Goal: Check status: Check status

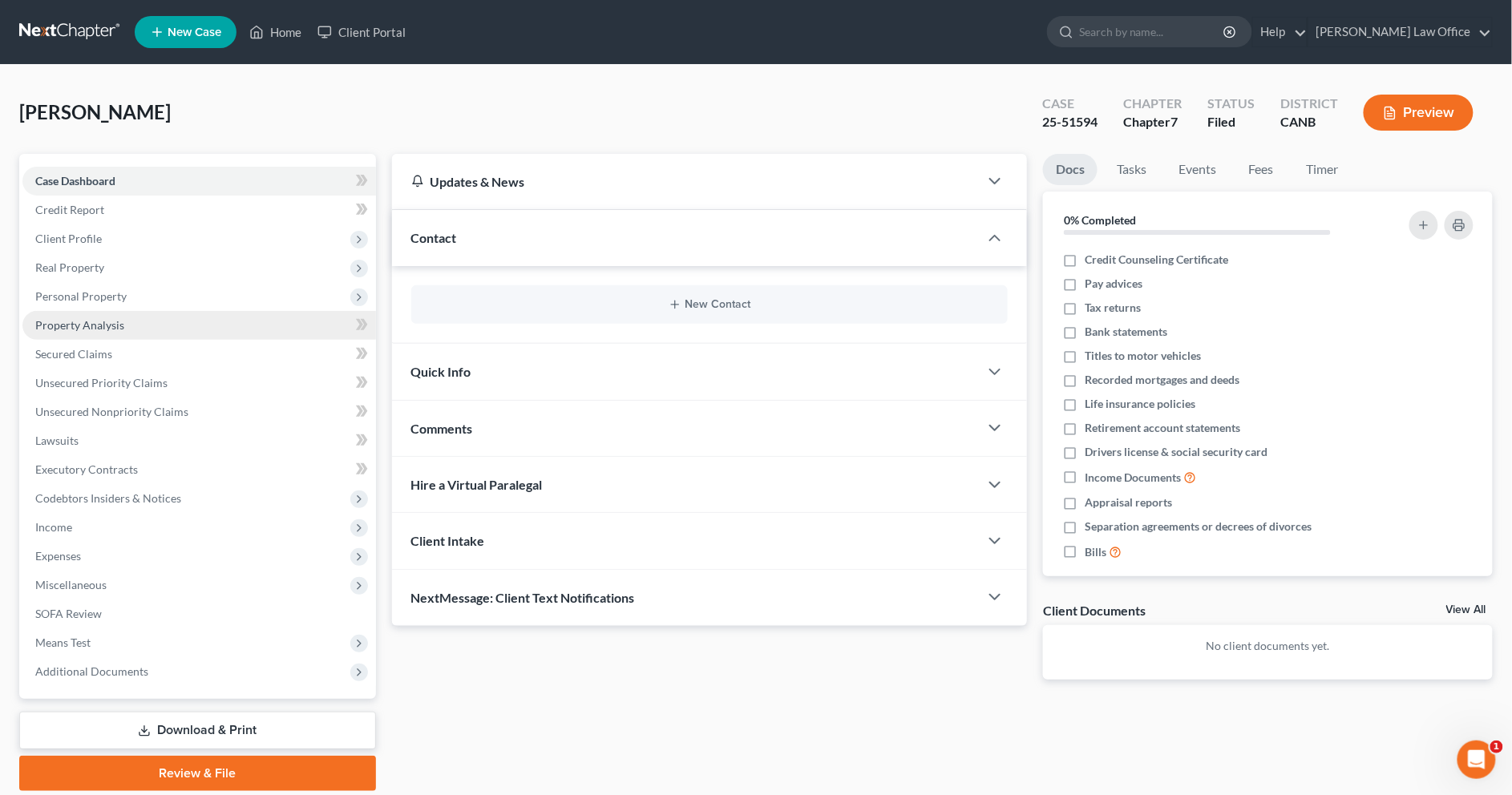
scroll to position [40, 0]
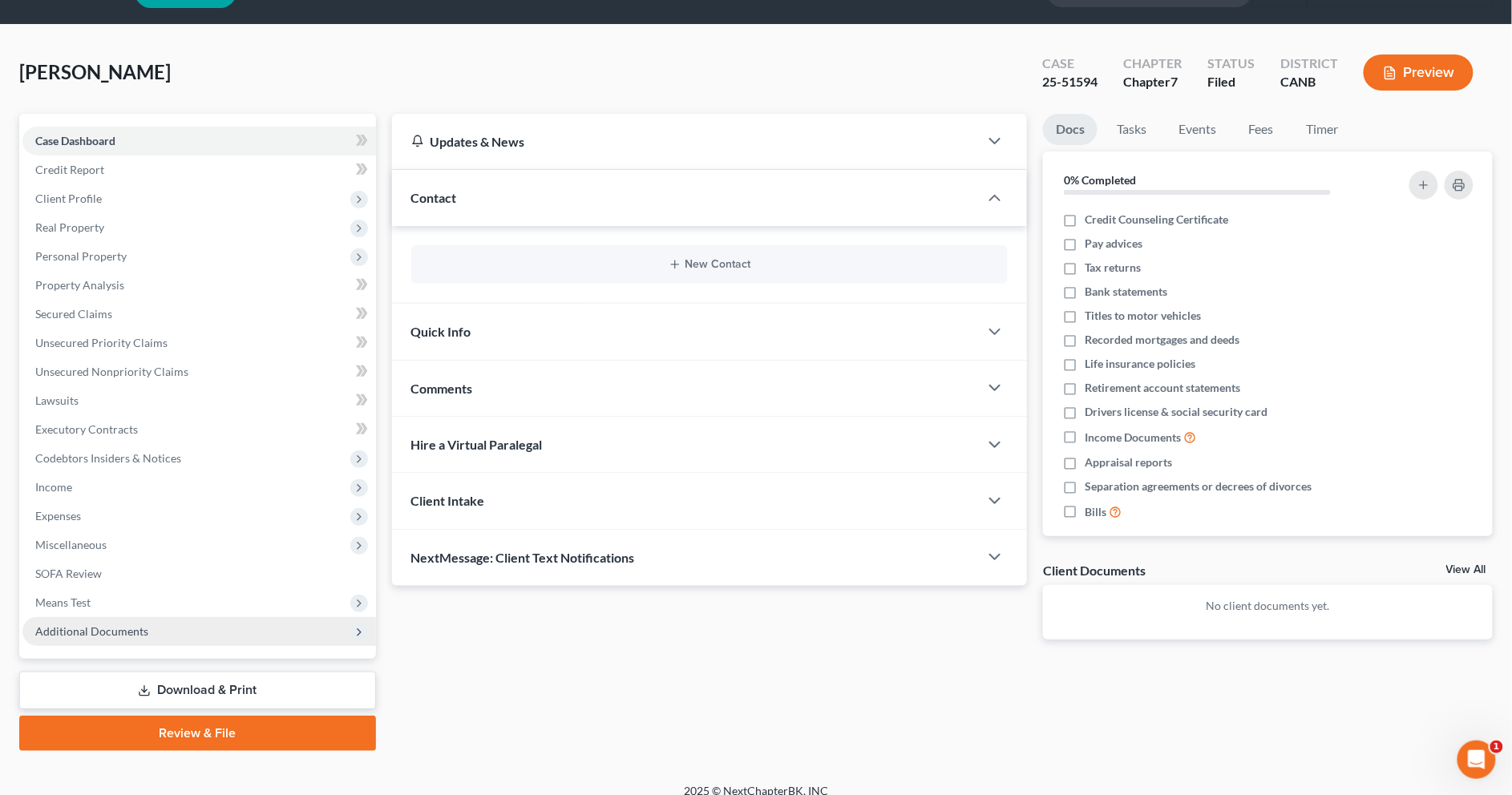
click at [237, 635] on span "Additional Documents" at bounding box center [199, 631] width 354 height 29
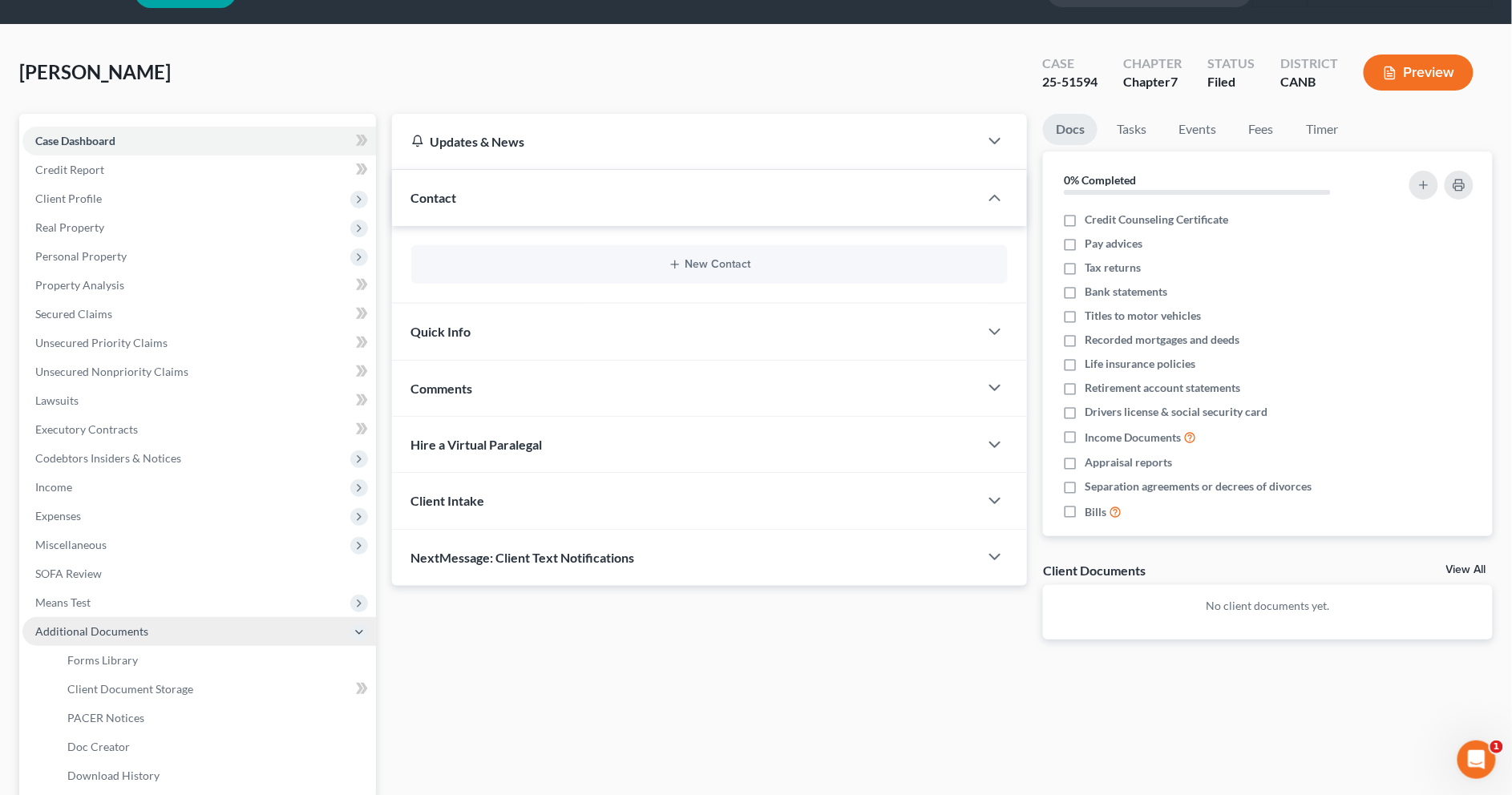
click at [237, 635] on span "Additional Documents" at bounding box center [199, 631] width 354 height 29
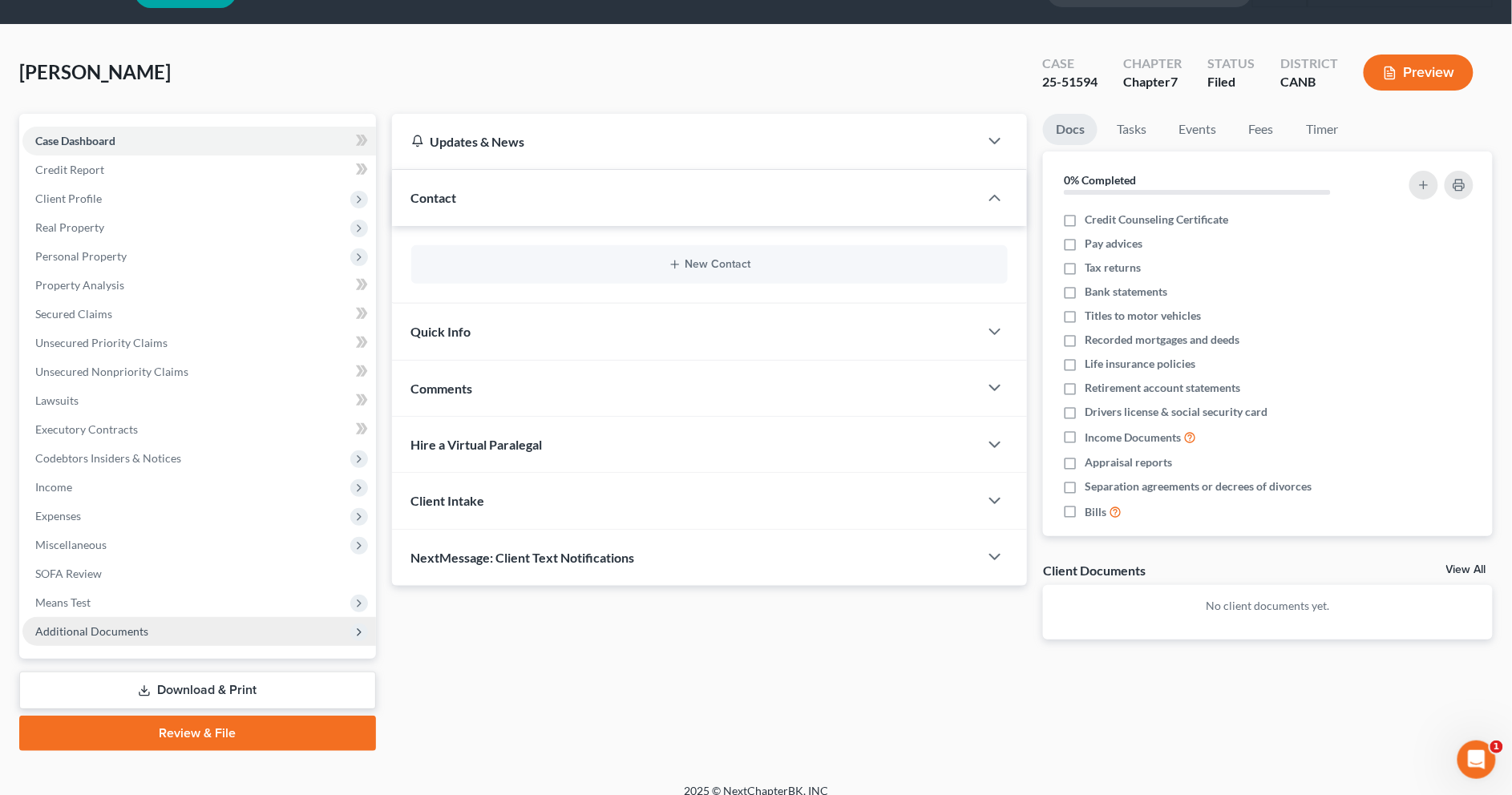
click at [237, 635] on span "Additional Documents" at bounding box center [199, 631] width 354 height 29
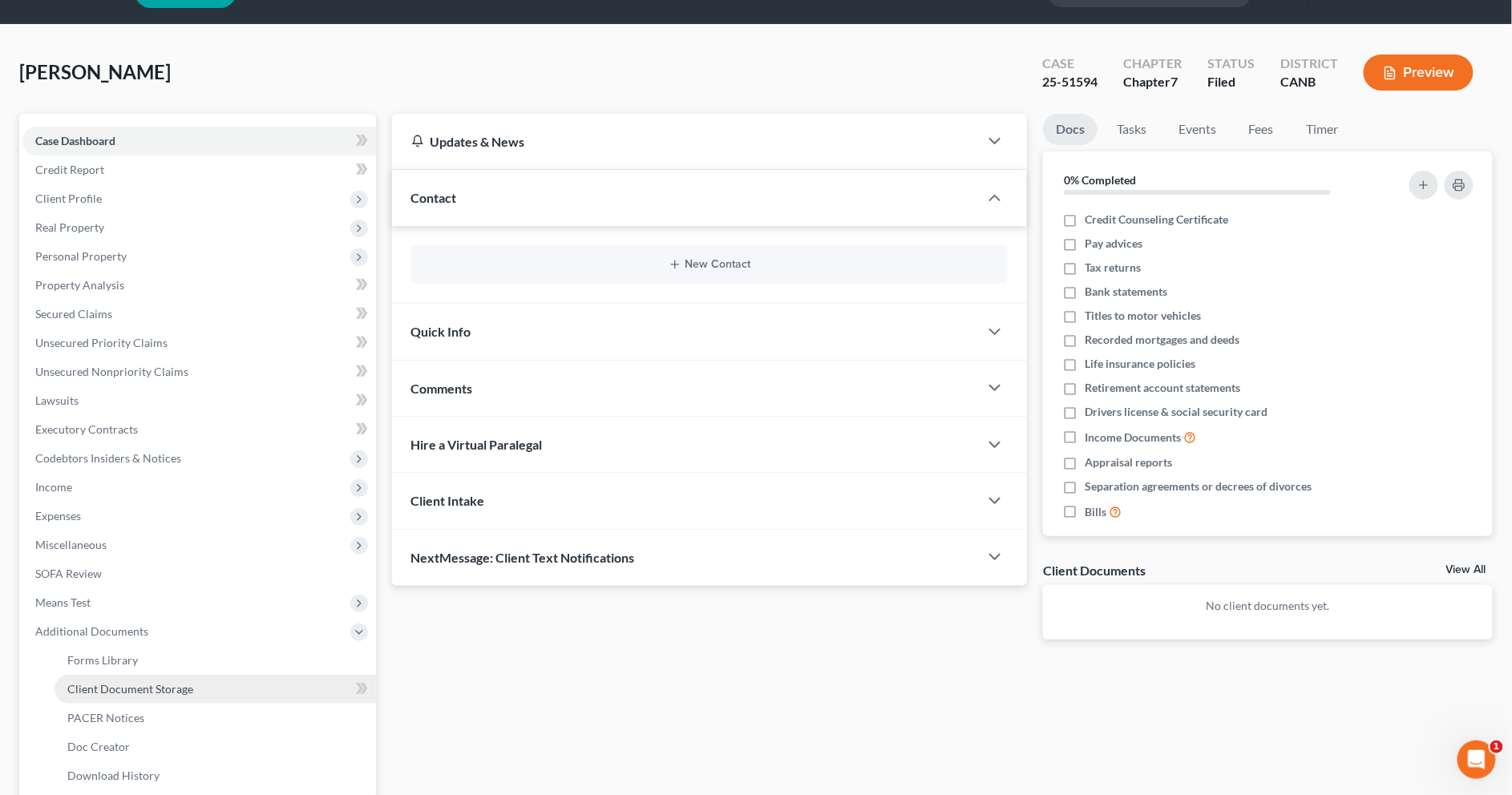
scroll to position [186, 0]
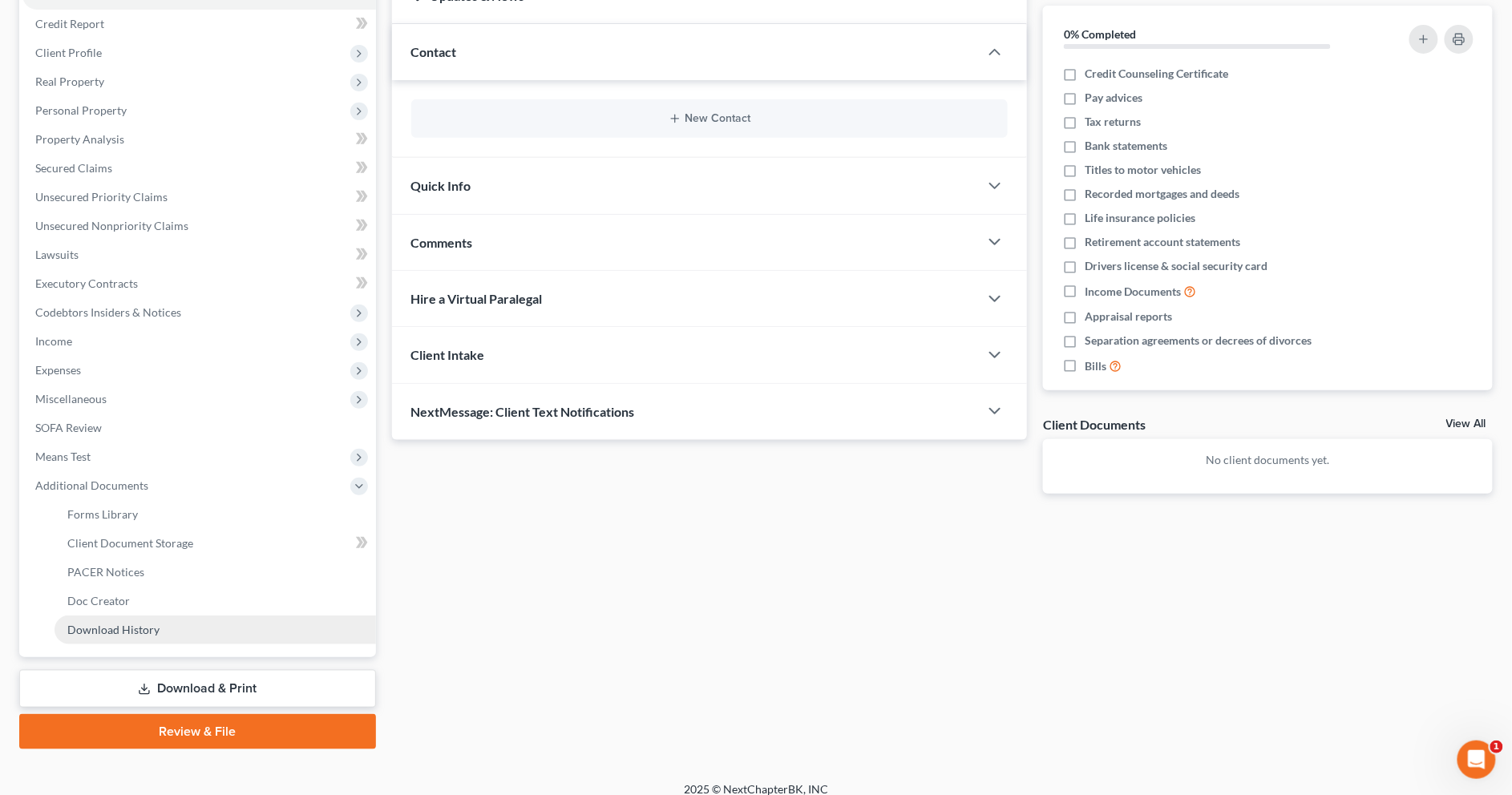
click at [216, 624] on link "Download History" at bounding box center [215, 630] width 322 height 29
